Goal: Transaction & Acquisition: Purchase product/service

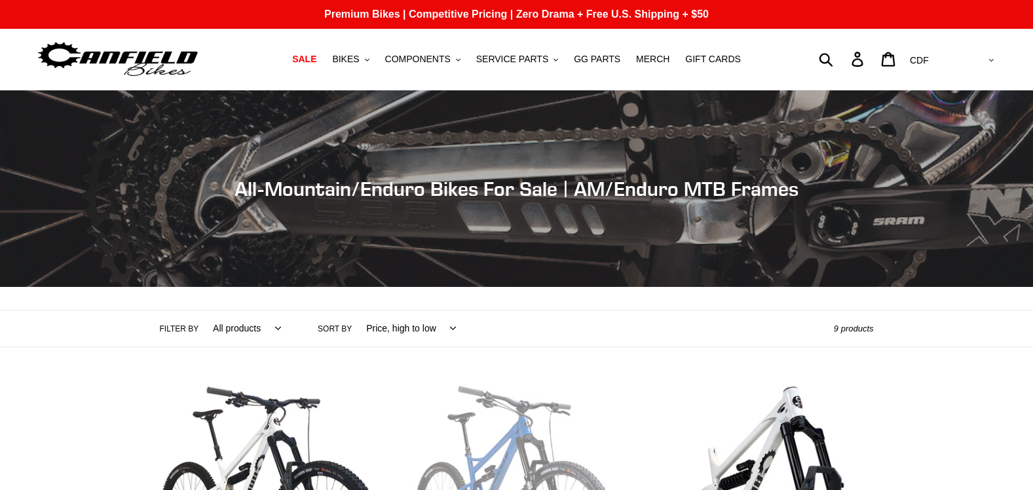
click at [975, 60] on select "AED AFN ALL AMD ANG AUD AWG AZN BAM BBD BDT BGN BIF BND BOB BSD BWP BZD CAD CDF…" at bounding box center [951, 60] width 92 height 24
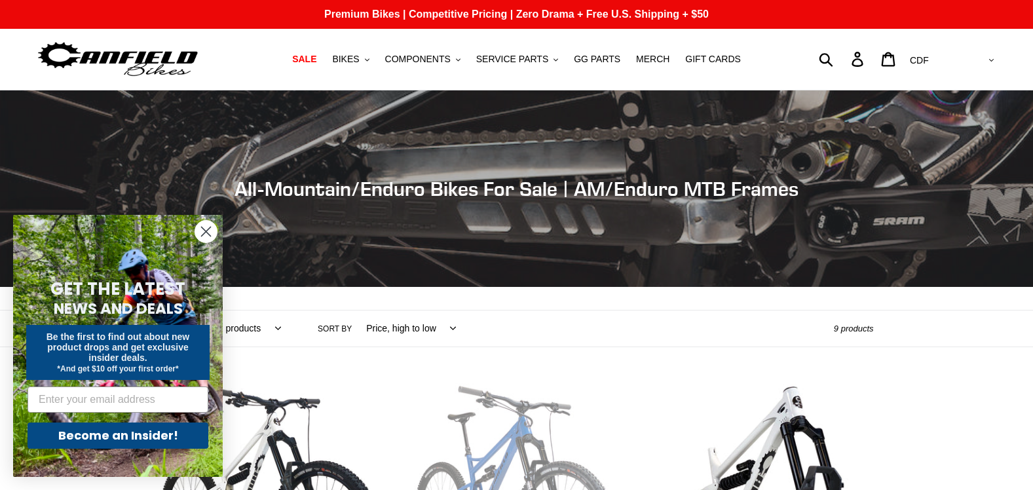
select select "USD"
click at [958, 48] on select "AED AFN ALL AMD ANG AUD AWG AZN BAM BBD BDT BGN BIF BND BOB BSD BWP BZD CAD CDF…" at bounding box center [951, 60] width 92 height 24
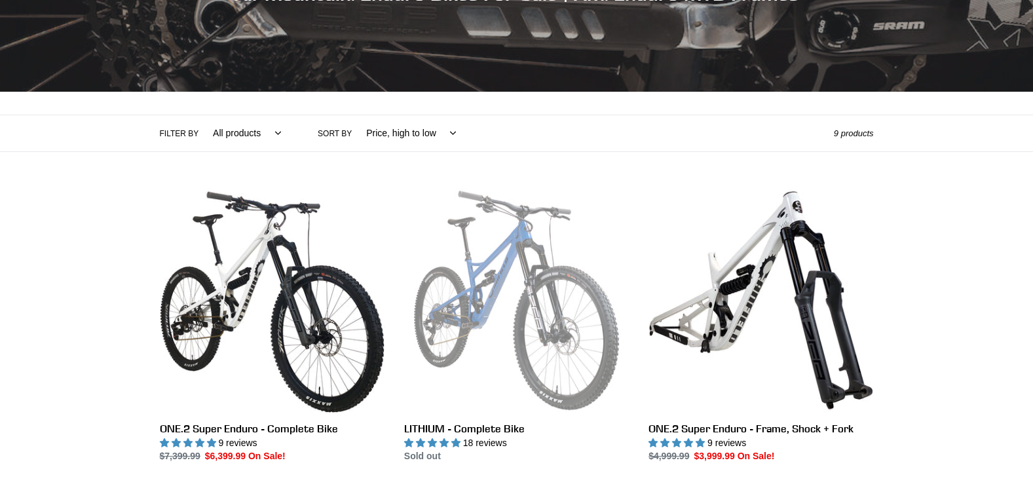
scroll to position [197, 0]
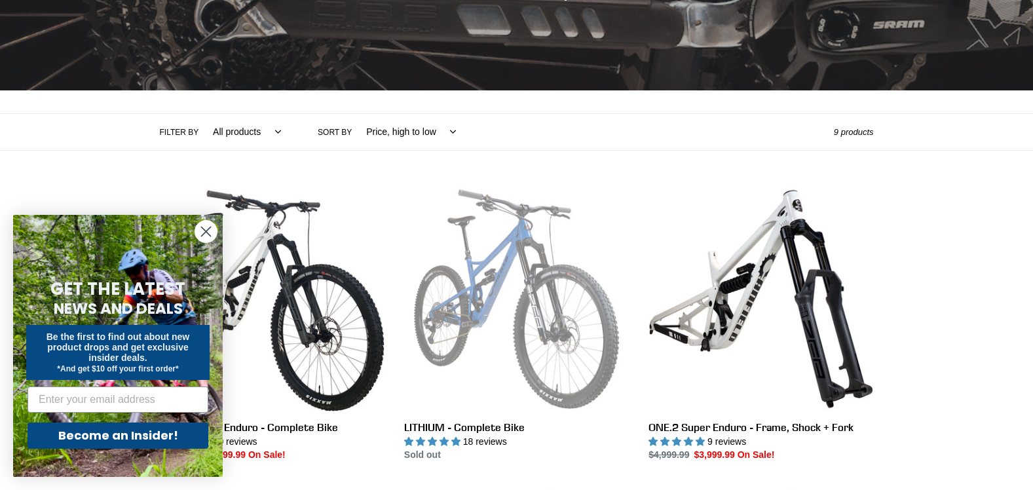
click at [206, 228] on circle "Close dialog" at bounding box center [206, 232] width 22 height 22
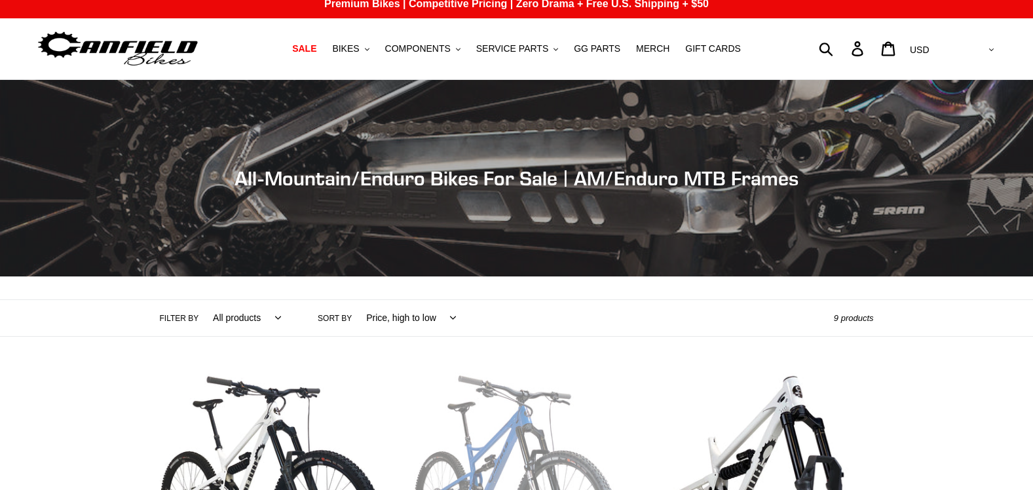
scroll to position [0, 0]
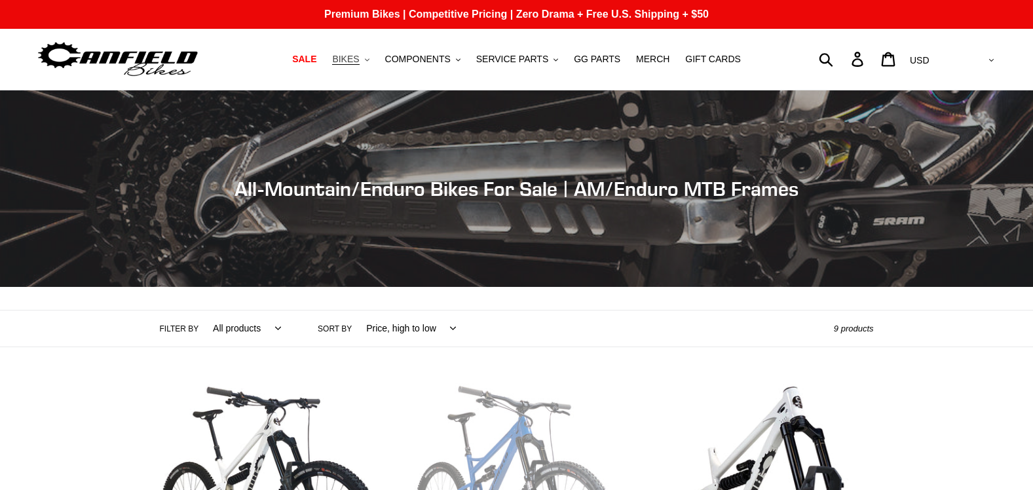
click at [375, 56] on button "BIKES .cls-1{fill:#231f20}" at bounding box center [351, 59] width 50 height 18
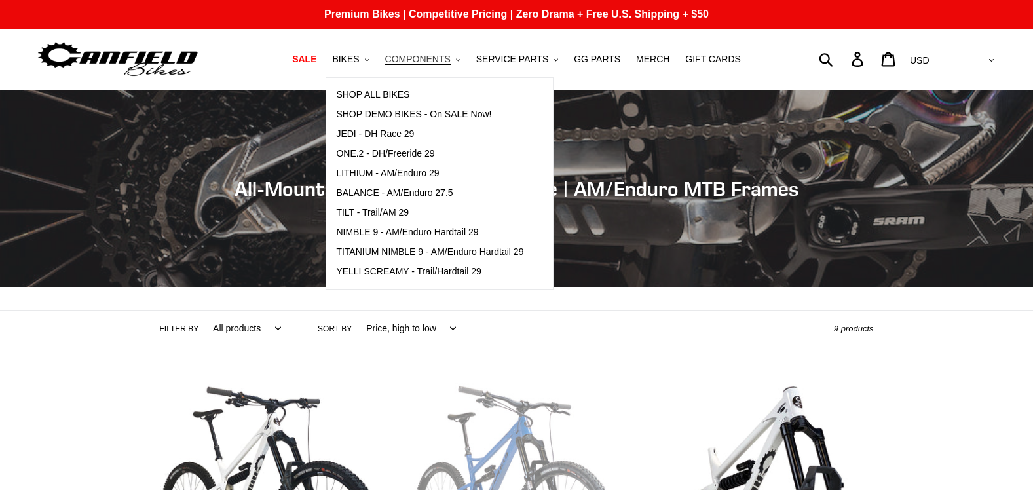
click at [458, 57] on button "COMPONENTS .cls-1{fill:#231f20}" at bounding box center [423, 59] width 88 height 18
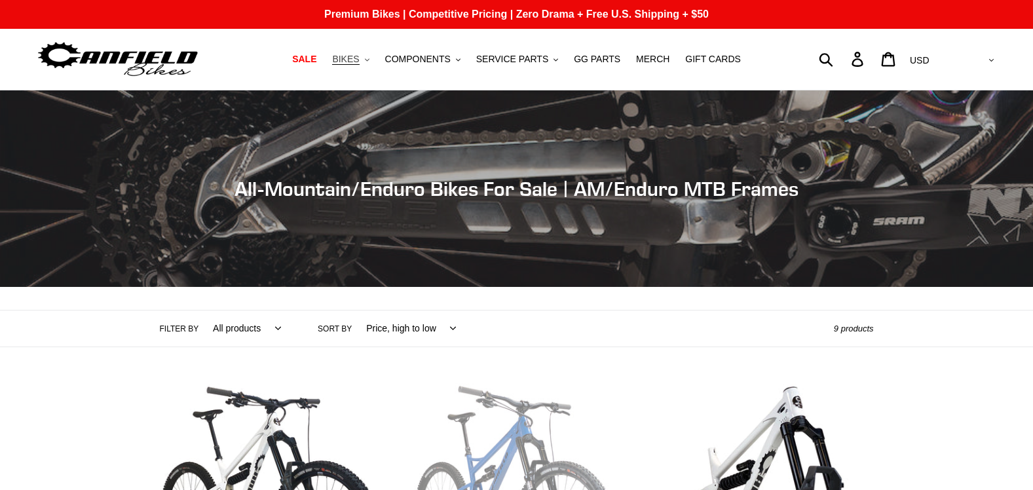
click at [375, 62] on button "BIKES .cls-1{fill:#231f20}" at bounding box center [351, 59] width 50 height 18
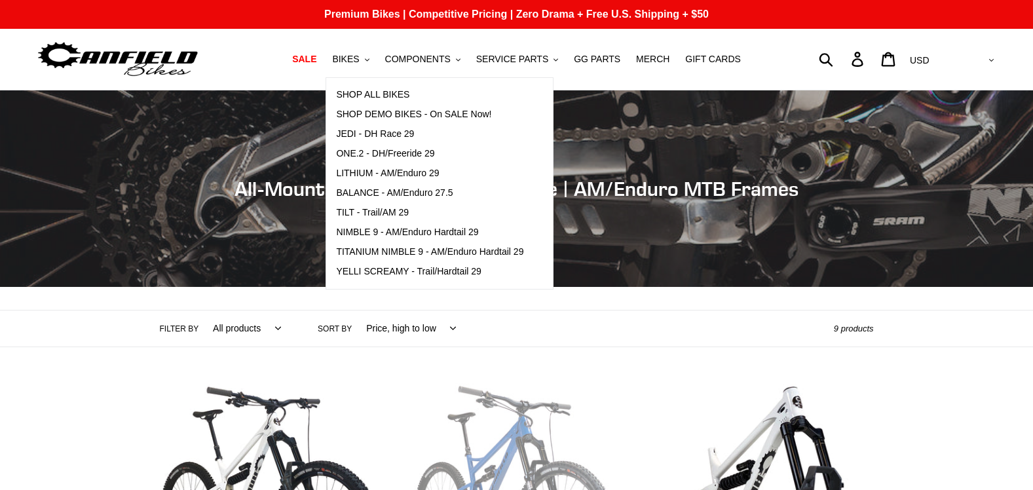
click at [947, 335] on div "Filter by All products 275 29er balance BFCM23 BFCM24 CBF Enduro Full Suspensio…" at bounding box center [516, 328] width 1033 height 37
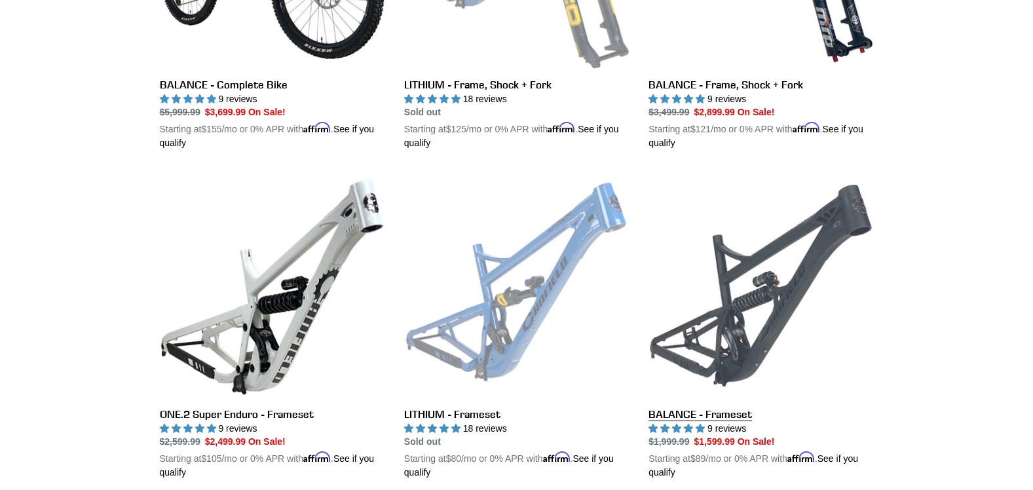
scroll to position [917, 0]
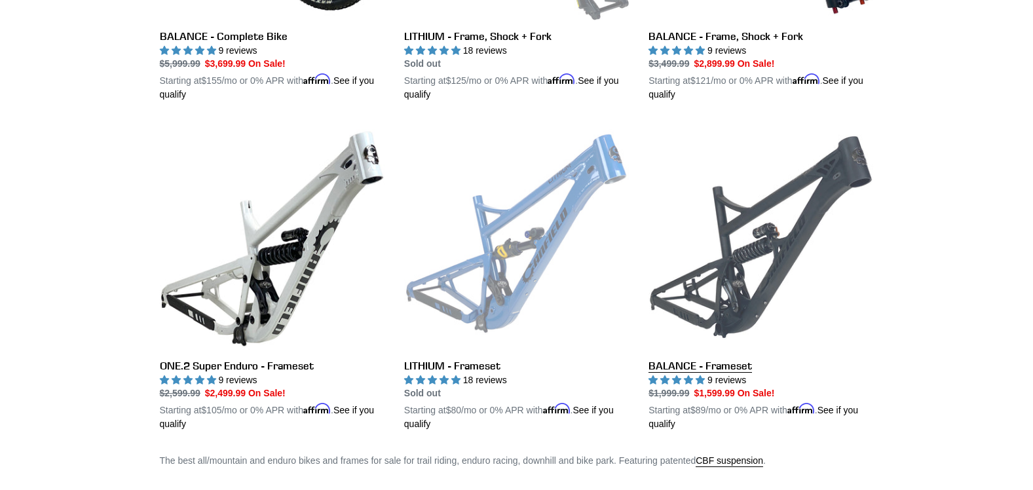
click at [762, 221] on link "BALANCE - Frameset" at bounding box center [761, 277] width 225 height 307
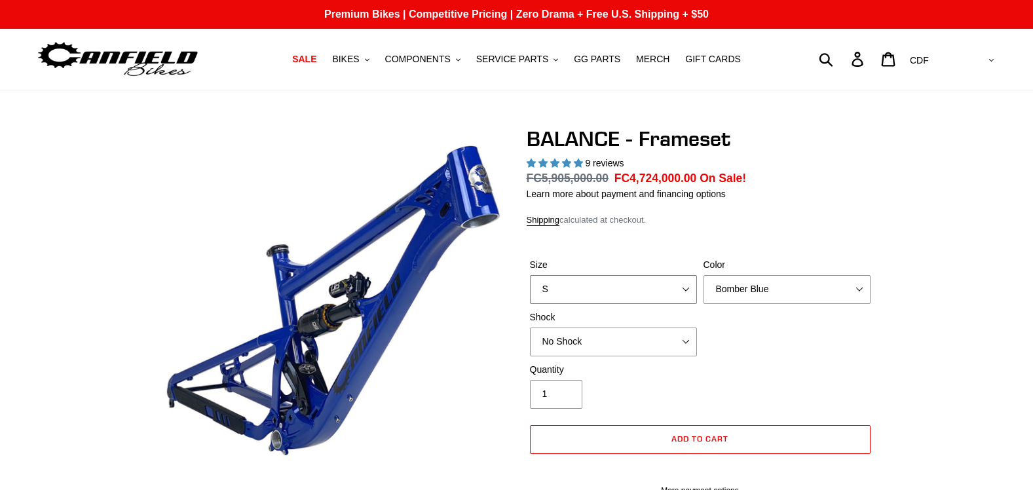
click at [688, 286] on select "S M L XL" at bounding box center [613, 289] width 167 height 29
select select "L"
click at [530, 275] on select "S M L XL" at bounding box center [613, 289] width 167 height 29
click at [857, 288] on select "Bomber Blue Goat's Blood Stealth Black" at bounding box center [787, 289] width 167 height 29
select select "Goat's Blood"
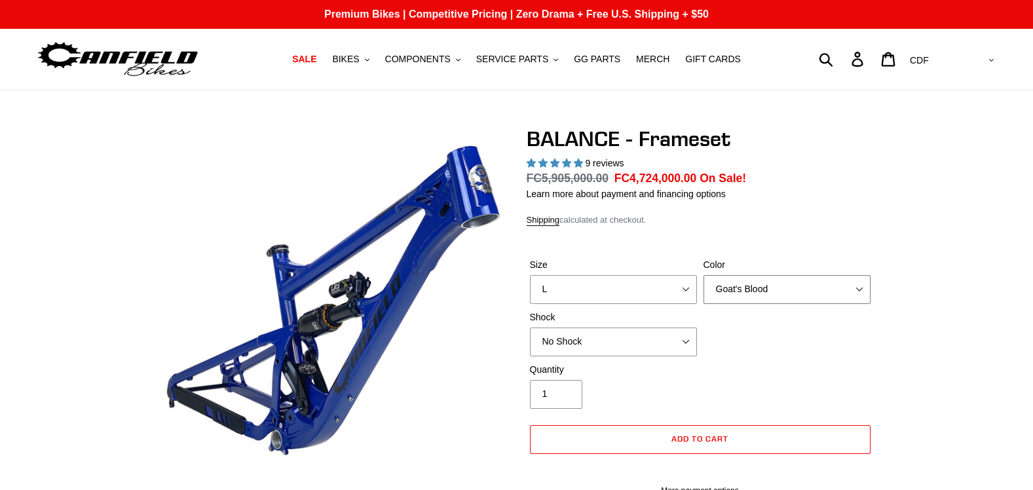
click at [704, 275] on select "Bomber Blue Goat's Blood Stealth Black" at bounding box center [787, 289] width 167 height 29
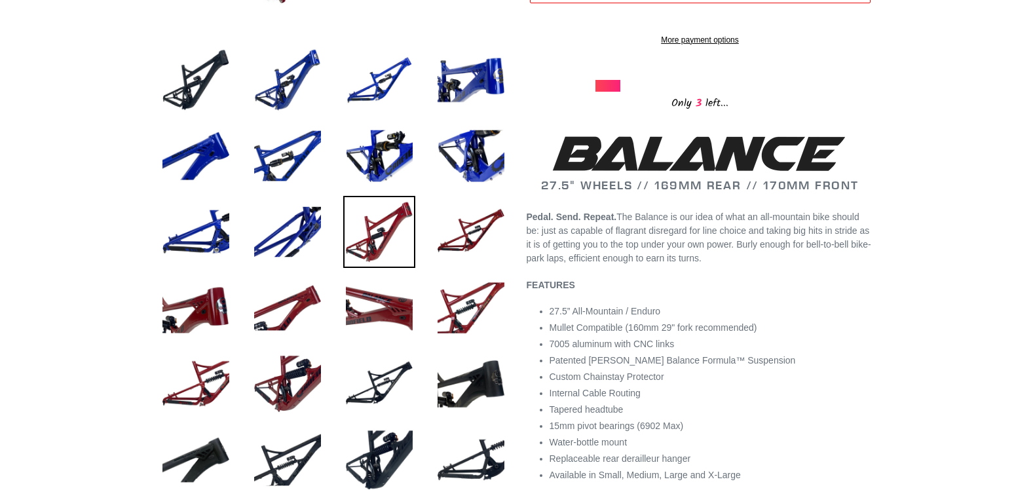
scroll to position [459, 0]
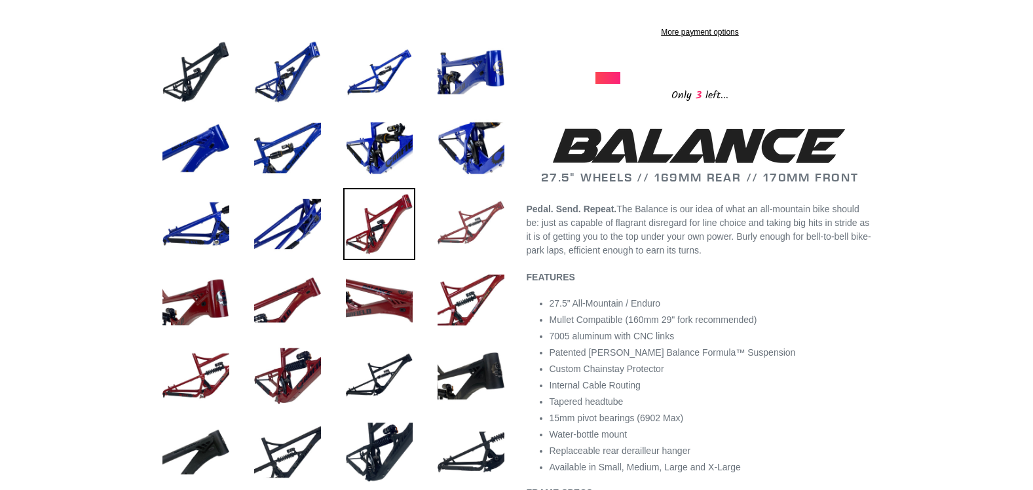
click at [476, 215] on img at bounding box center [471, 224] width 72 height 72
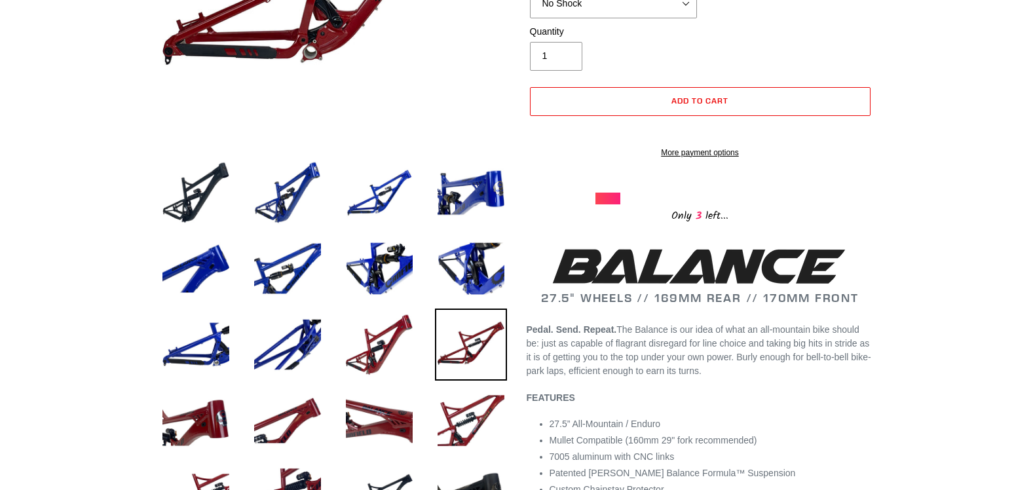
scroll to position [131, 0]
